Goal: Task Accomplishment & Management: Complete application form

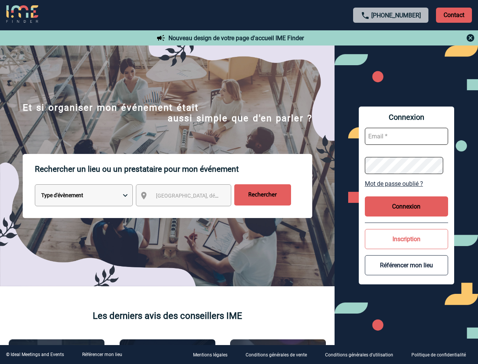
click at [239, 182] on p "Rechercher un lieu ou un prestataire pour mon événement" at bounding box center [174, 169] width 278 height 30
click at [454, 15] on p "Contact" at bounding box center [454, 15] width 36 height 15
click at [391, 38] on div at bounding box center [391, 37] width 169 height 9
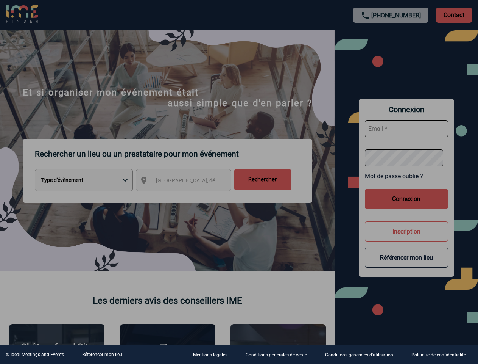
click at [191, 197] on div at bounding box center [239, 182] width 478 height 364
click at [407, 183] on div at bounding box center [239, 182] width 478 height 364
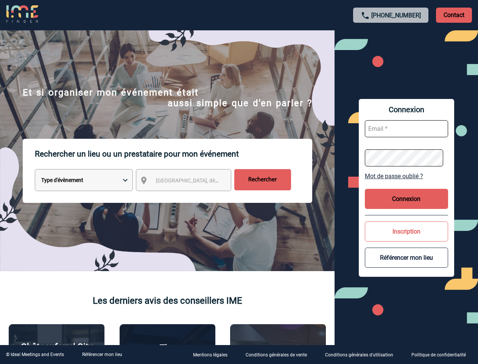
click at [407, 206] on button "Connexion" at bounding box center [406, 199] width 83 height 20
click at [407, 239] on button "Inscription" at bounding box center [406, 231] width 83 height 20
click at [407, 265] on div at bounding box center [239, 181] width 478 height 363
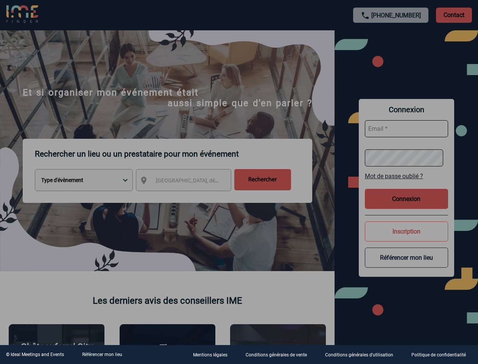
click at [102, 354] on link "Référencer mon lieu" at bounding box center [102, 354] width 40 height 5
